Goal: Navigation & Orientation: Go to known website

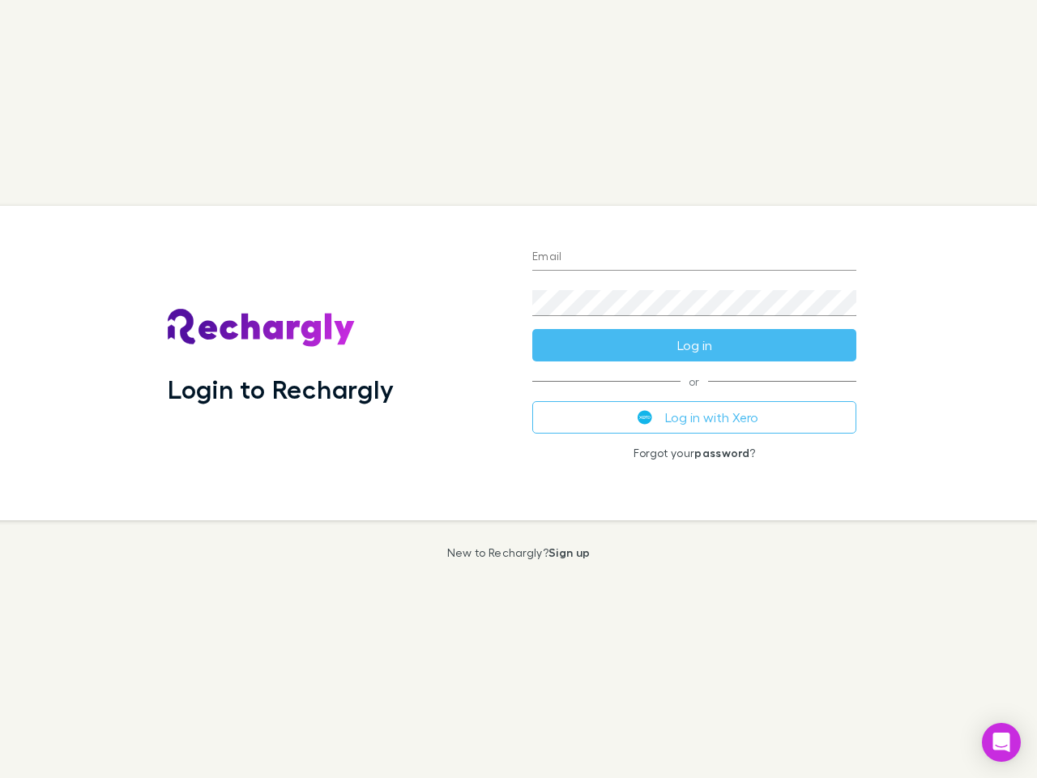
click at [518, 389] on div "Login to Rechargly" at bounding box center [337, 363] width 365 height 314
click at [694, 258] on input "Email" at bounding box center [694, 258] width 324 height 26
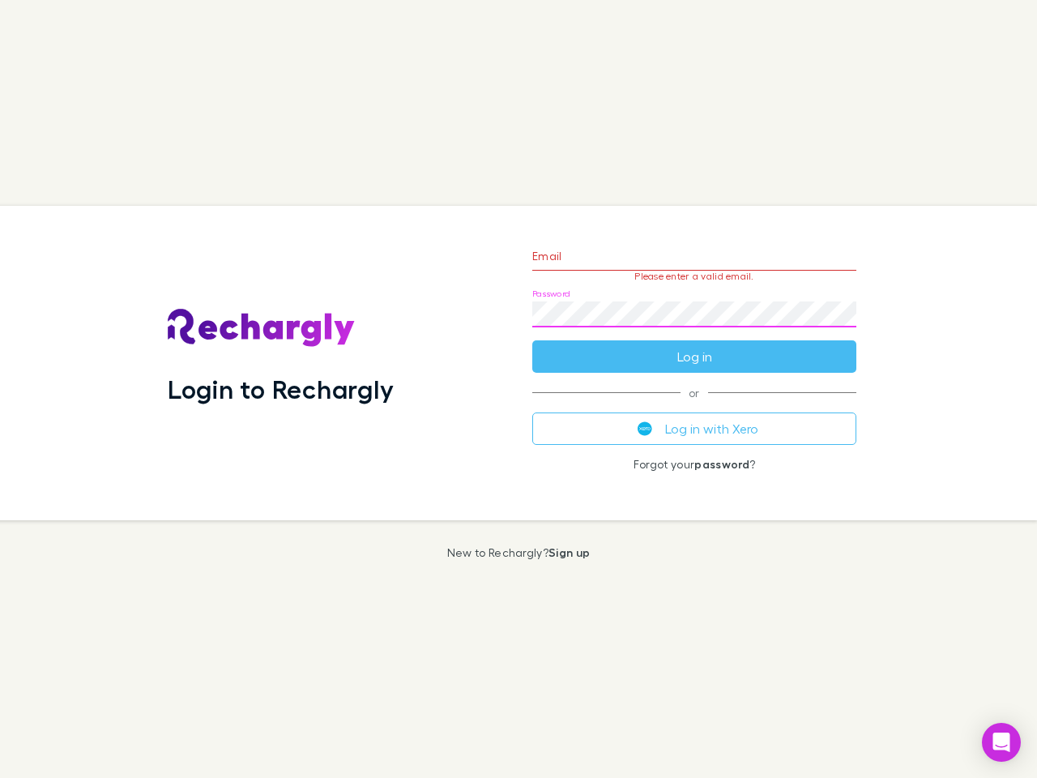
click at [694, 345] on form "Email Please enter a valid email. Password Log in" at bounding box center [694, 302] width 324 height 141
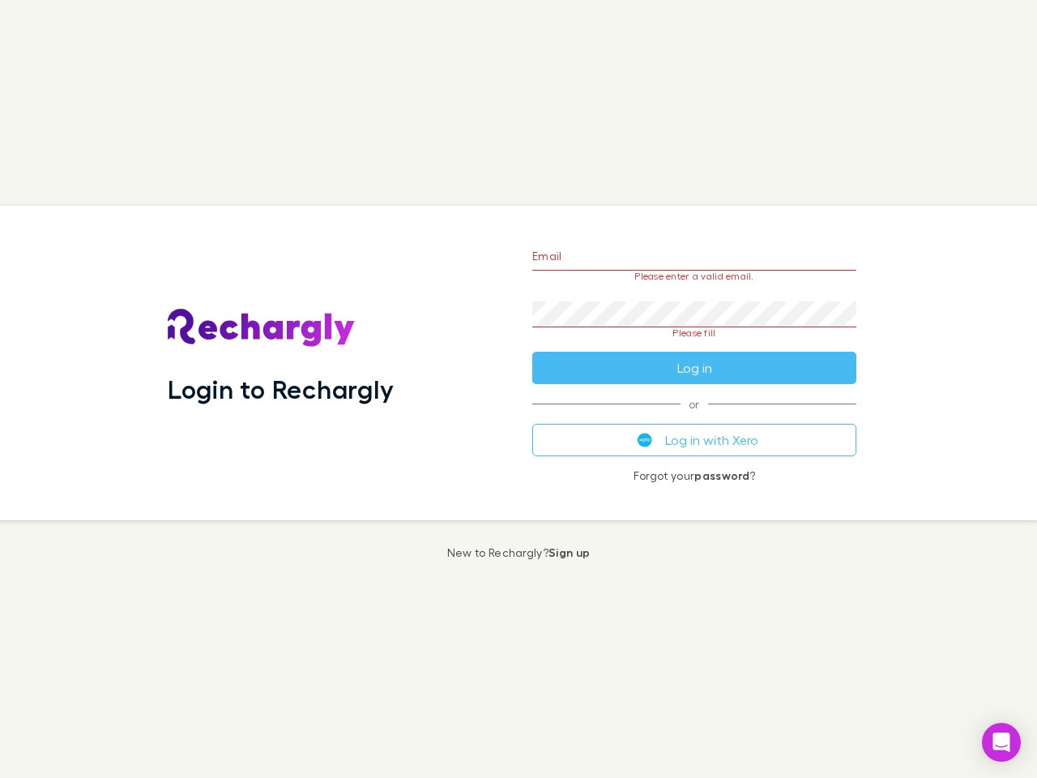
click at [694, 417] on div "Email Please enter a valid email. Password Please fill Log in or Log in with Xe…" at bounding box center [694, 363] width 350 height 314
click at [1001, 742] on icon "Open Intercom Messenger" at bounding box center [1001, 741] width 17 height 19
